Goal: Check status: Check status

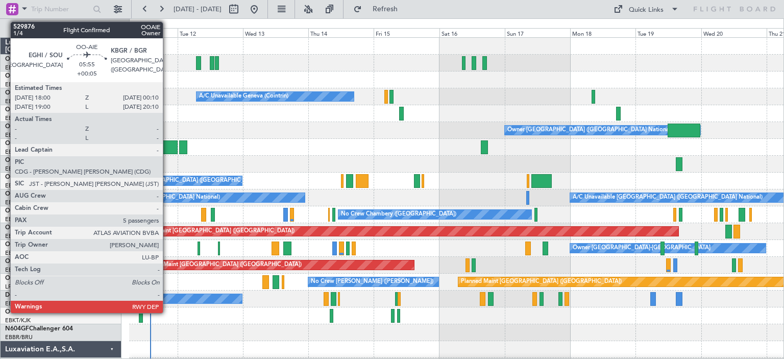
click at [168, 146] on div at bounding box center [168, 147] width 17 height 14
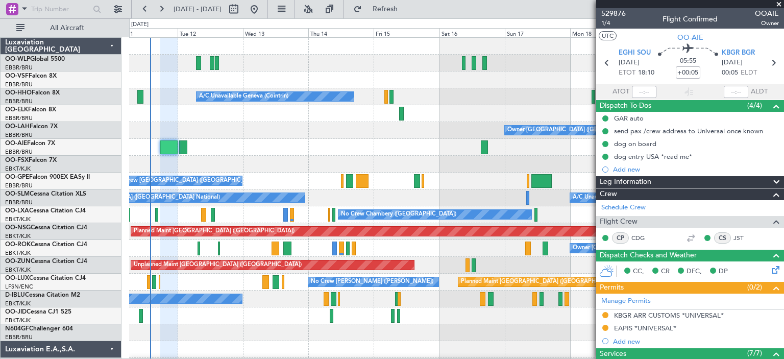
click at [779, 2] on span at bounding box center [779, 4] width 10 height 9
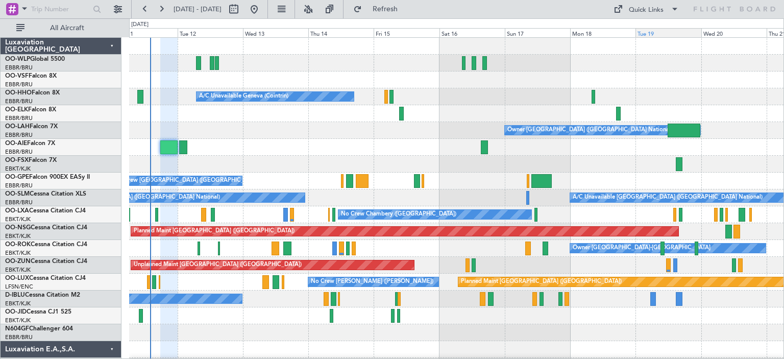
type input "0"
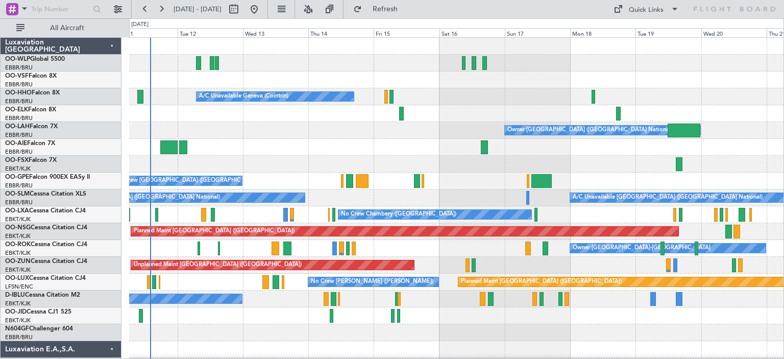
click at [333, 133] on div "Owner [GEOGRAPHIC_DATA] ([GEOGRAPHIC_DATA] National)" at bounding box center [456, 130] width 654 height 17
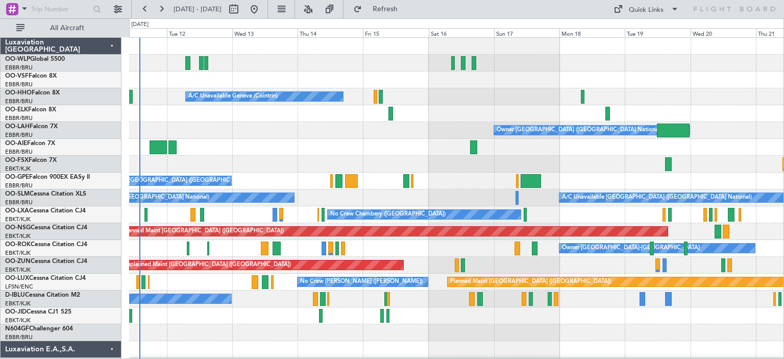
click at [301, 111] on div at bounding box center [456, 113] width 654 height 17
click at [316, 11] on button at bounding box center [308, 9] width 16 height 16
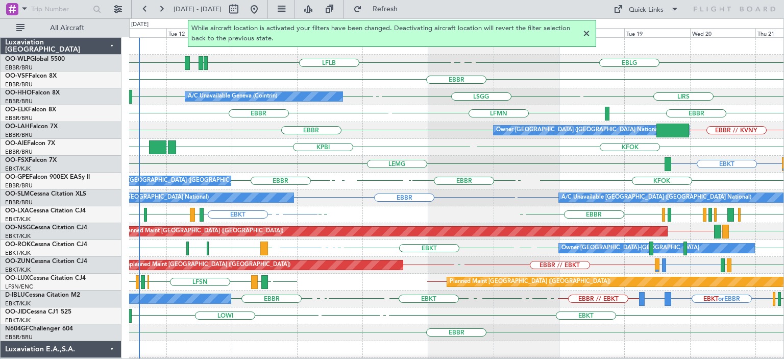
click at [586, 34] on div at bounding box center [586, 34] width 12 height 12
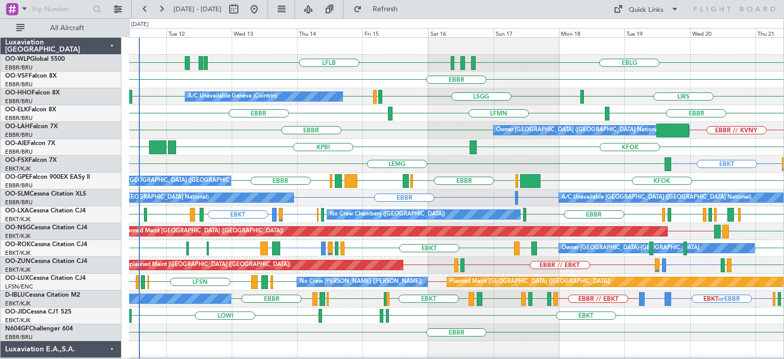
click at [553, 72] on div "EBBR" at bounding box center [456, 79] width 654 height 17
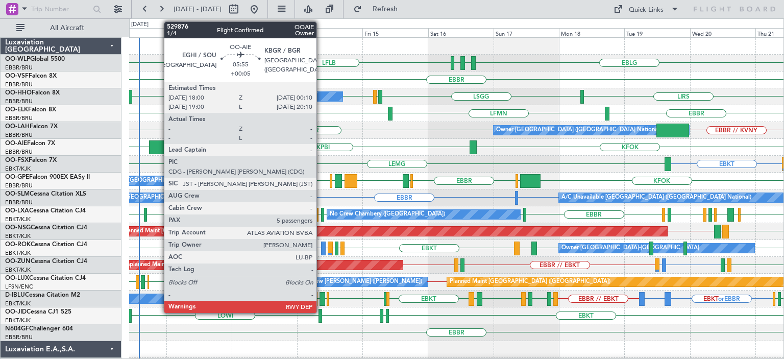
click at [159, 144] on div at bounding box center [157, 147] width 17 height 14
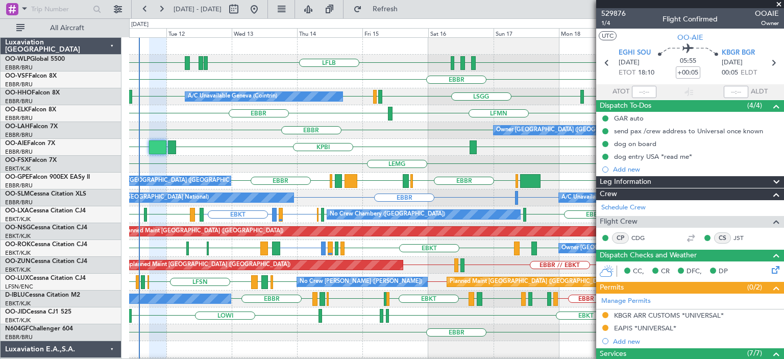
click at [778, 4] on span at bounding box center [779, 4] width 10 height 9
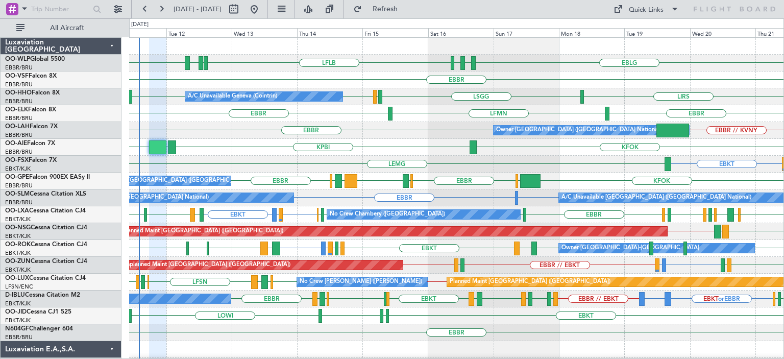
type input "0"
